Goal: Find contact information: Find contact information

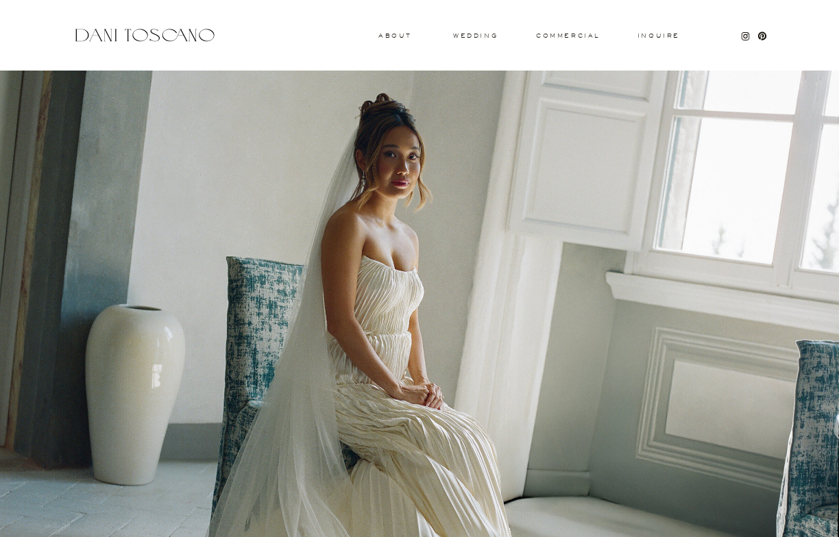
click at [388, 33] on h3 "About" at bounding box center [393, 35] width 30 height 5
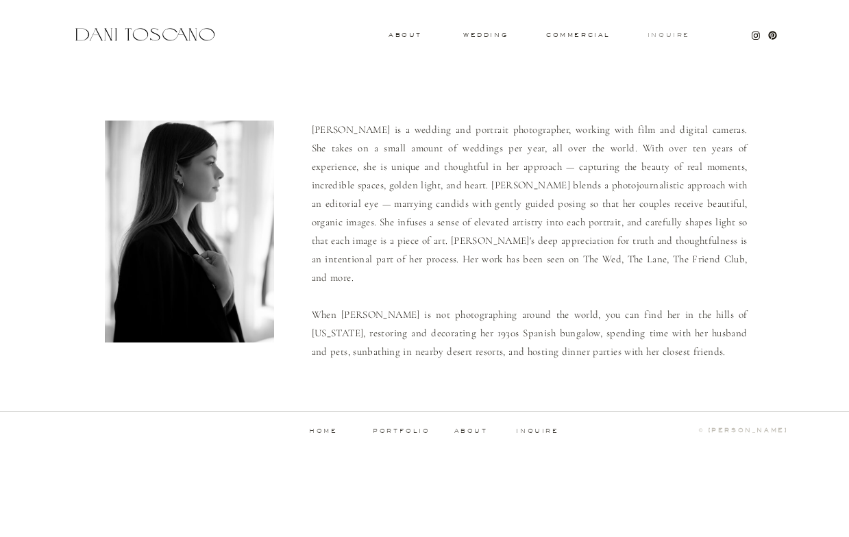
click at [677, 37] on h3 "Inquire" at bounding box center [669, 35] width 44 height 7
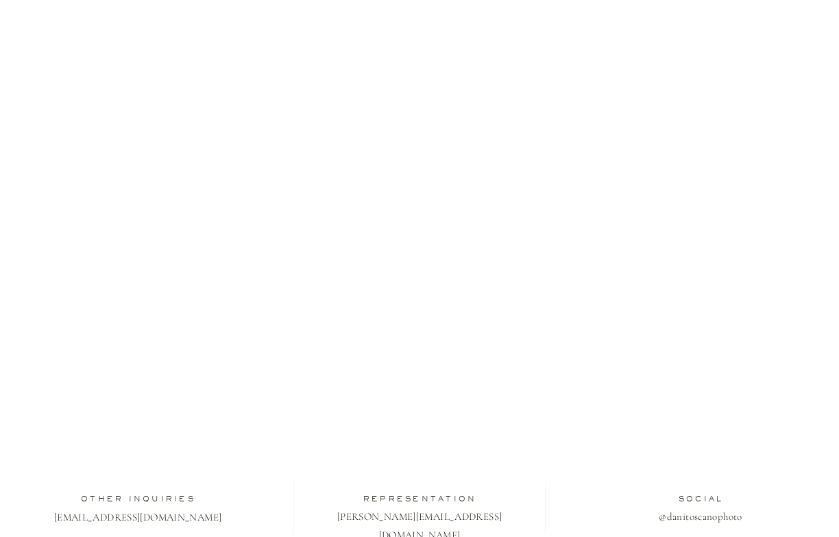
scroll to position [327, 0]
